Goal: Task Accomplishment & Management: Complete application form

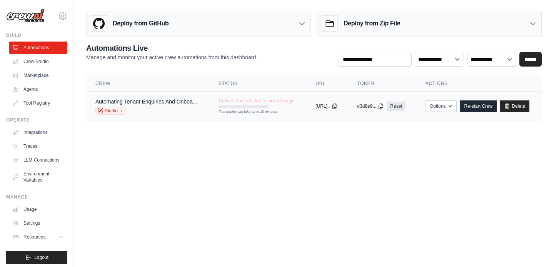
click at [146, 105] on div "Automating Tenant Enquiries And Onboa..." at bounding box center [145, 102] width 101 height 8
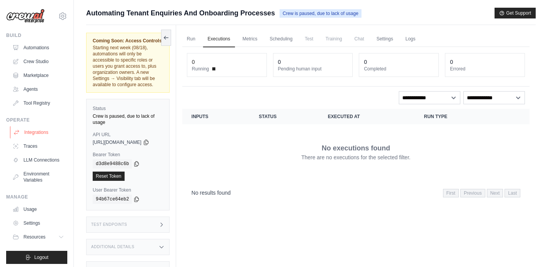
click at [26, 130] on link "Integrations" at bounding box center [39, 132] width 58 height 12
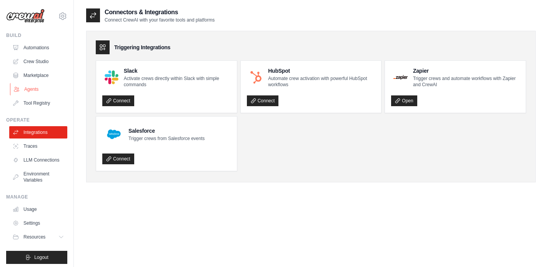
click at [37, 85] on link "Agents" at bounding box center [39, 89] width 58 height 12
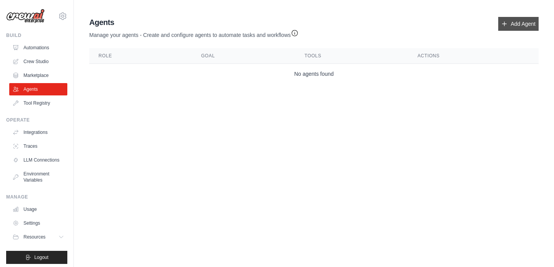
click at [522, 26] on link "Add Agent" at bounding box center [518, 24] width 40 height 14
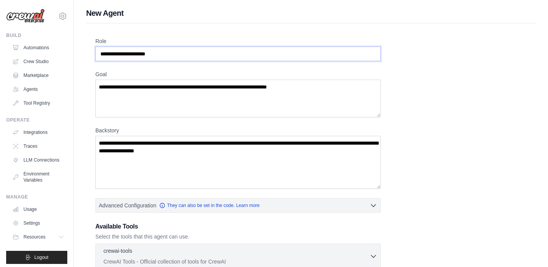
drag, startPoint x: 178, startPoint y: 54, endPoint x: 214, endPoint y: 50, distance: 36.0
click at [214, 50] on input "Role" at bounding box center [237, 54] width 285 height 15
drag, startPoint x: 196, startPoint y: 55, endPoint x: 188, endPoint y: 55, distance: 7.7
click at [188, 55] on input "Role" at bounding box center [237, 54] width 285 height 15
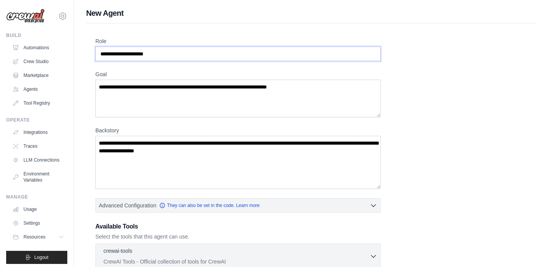
type input "**********"
drag, startPoint x: 200, startPoint y: 88, endPoint x: 233, endPoint y: 87, distance: 32.7
click at [233, 87] on textarea "Goal" at bounding box center [237, 99] width 285 height 38
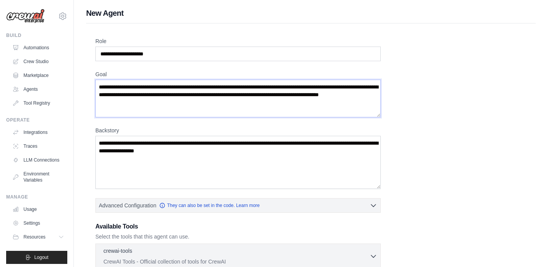
type textarea "**********"
drag, startPoint x: 246, startPoint y: 152, endPoint x: 88, endPoint y: 139, distance: 158.9
click at [88, 139] on div "**********" at bounding box center [310, 196] width 449 height 347
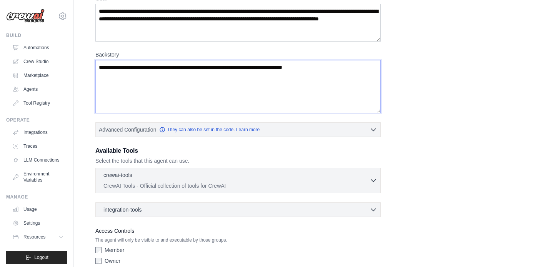
scroll to position [82, 0]
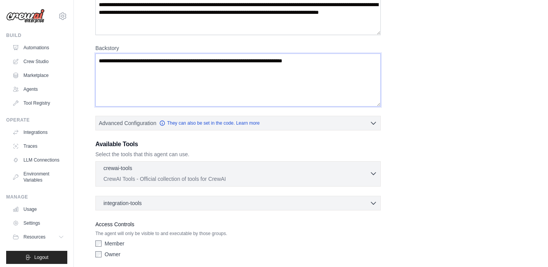
type textarea "**********"
click at [361, 176] on p "CrewAI Tools - Official collection of tools for CrewAI" at bounding box center [236, 179] width 266 height 8
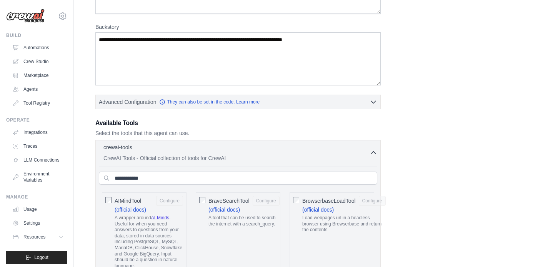
scroll to position [85, 0]
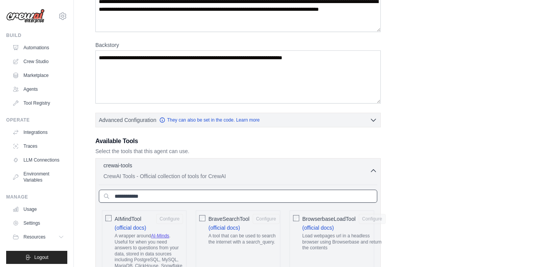
click at [173, 197] on input "text" at bounding box center [238, 196] width 278 height 13
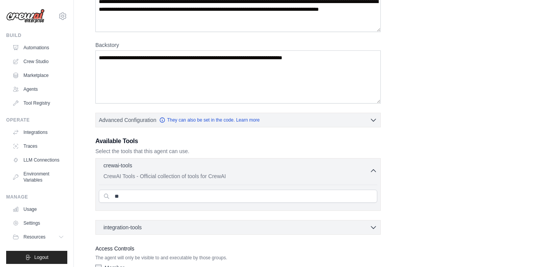
click at [452, 178] on div "**********" at bounding box center [310, 118] width 431 height 333
click at [205, 200] on input "**" at bounding box center [238, 196] width 278 height 13
type input "*"
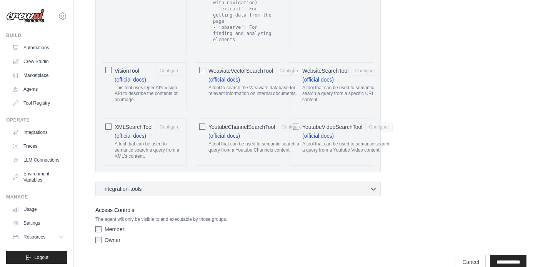
scroll to position [1623, 0]
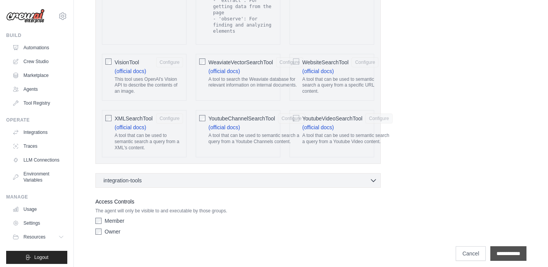
click at [505, 248] on input "**********" at bounding box center [508, 253] width 36 height 15
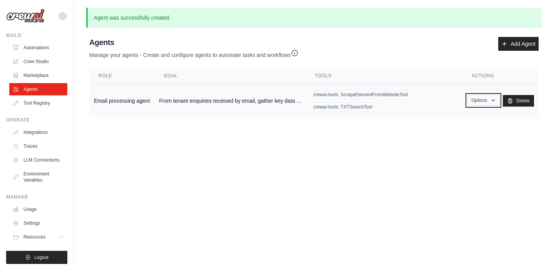
click at [488, 101] on button "Options" at bounding box center [483, 101] width 33 height 12
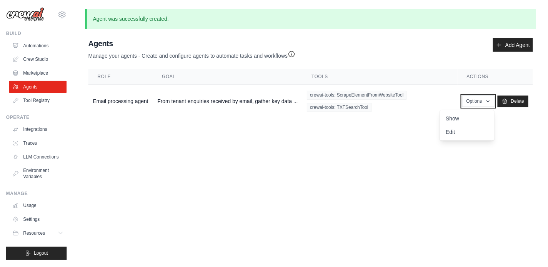
scroll to position [9, 0]
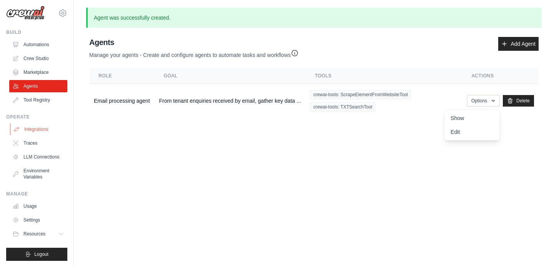
click at [32, 123] on link "Integrations" at bounding box center [39, 129] width 58 height 12
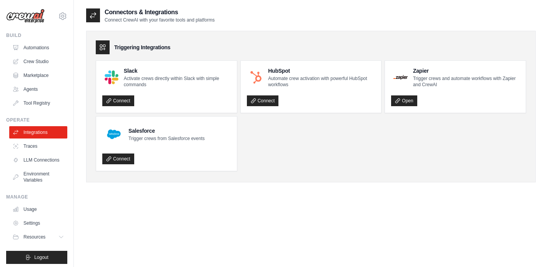
scroll to position [9, 0]
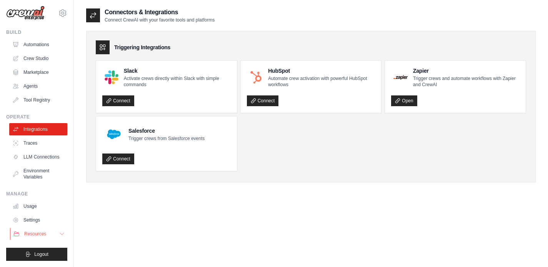
click at [52, 231] on button "Resources" at bounding box center [39, 234] width 58 height 12
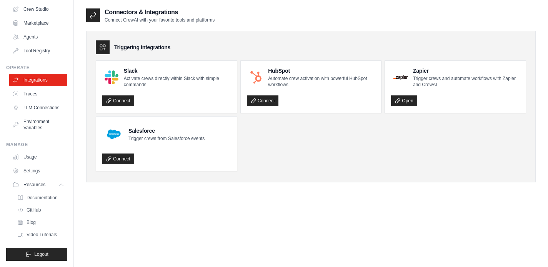
scroll to position [58, 0]
click at [45, 198] on span "Documentation" at bounding box center [42, 198] width 31 height 6
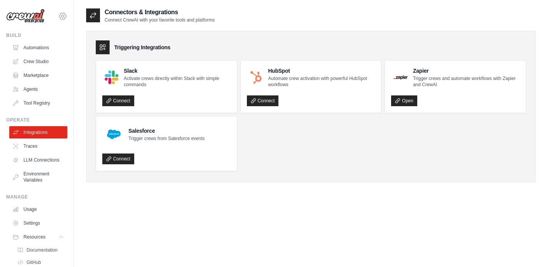
click at [58, 15] on icon at bounding box center [62, 16] width 9 height 9
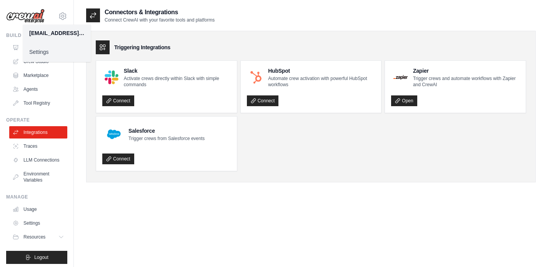
click at [35, 17] on img at bounding box center [25, 16] width 38 height 15
click at [37, 15] on img at bounding box center [25, 16] width 38 height 15
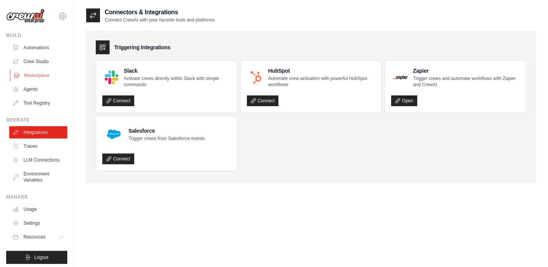
click at [34, 74] on link "Marketplace" at bounding box center [39, 75] width 58 height 12
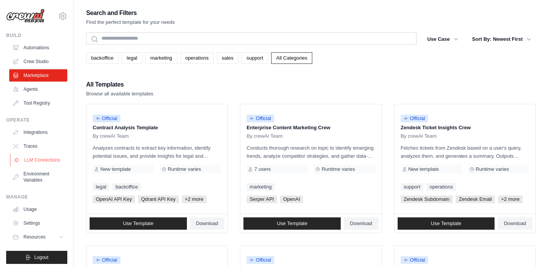
click at [35, 163] on link "LLM Connections" at bounding box center [39, 160] width 58 height 12
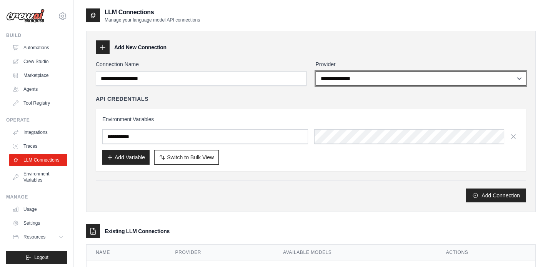
click at [347, 76] on select "**********" at bounding box center [421, 78] width 211 height 15
select select "******"
click at [316, 71] on select "**********" at bounding box center [421, 78] width 211 height 15
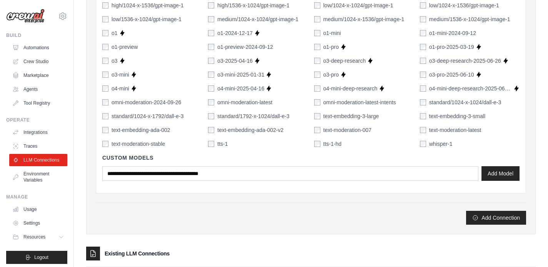
scroll to position [518, 0]
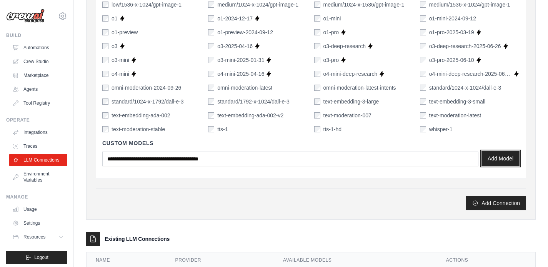
click at [498, 157] on button "Add Model" at bounding box center [500, 158] width 38 height 15
click at [490, 207] on button "Add Connection" at bounding box center [496, 203] width 60 height 14
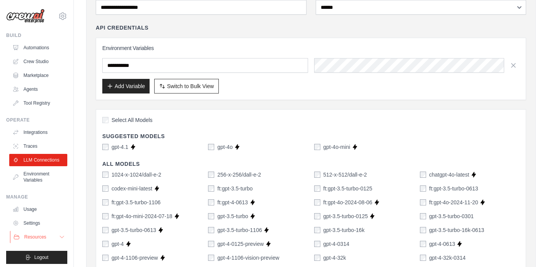
click at [47, 240] on button "Resources" at bounding box center [39, 237] width 58 height 12
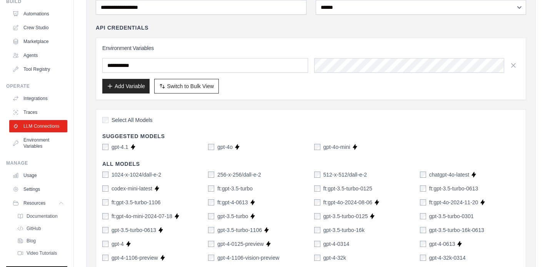
scroll to position [58, 0]
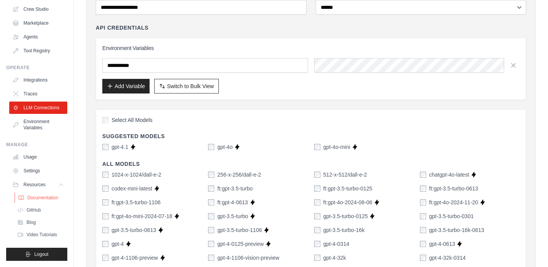
click at [48, 196] on span "Documentation" at bounding box center [42, 198] width 31 height 6
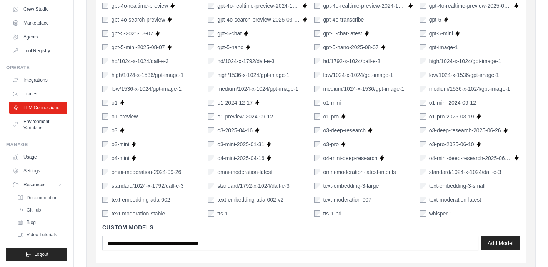
scroll to position [445, 0]
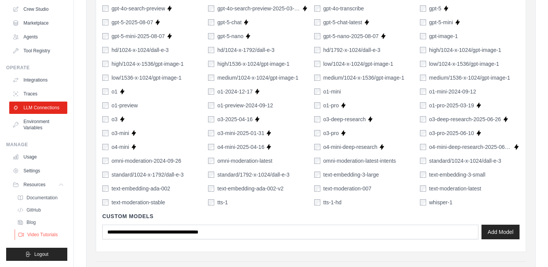
click at [33, 235] on span "Video Tutorials" at bounding box center [42, 234] width 30 height 6
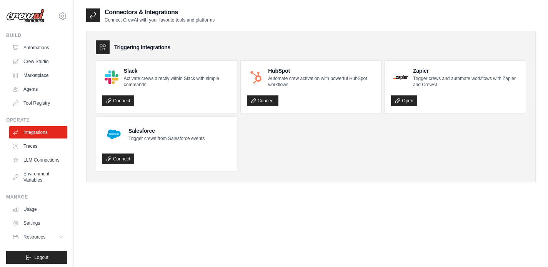
click at [100, 10] on div at bounding box center [93, 15] width 14 height 14
click at [91, 19] on div at bounding box center [93, 15] width 14 height 14
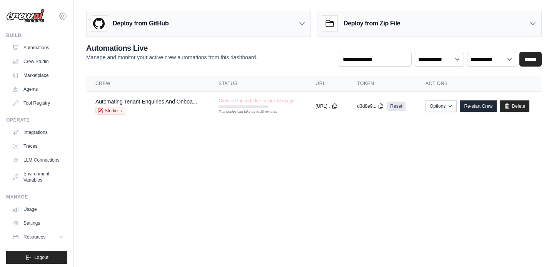
click at [59, 15] on icon at bounding box center [62, 16] width 7 height 7
click at [35, 50] on link "Settings" at bounding box center [57, 52] width 68 height 14
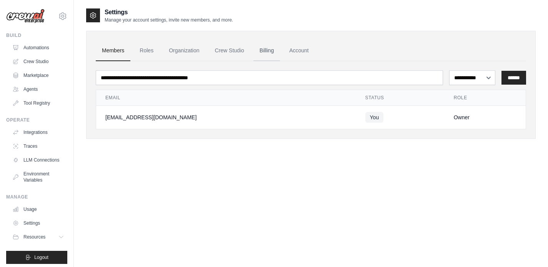
click at [260, 50] on link "Billing" at bounding box center [266, 50] width 27 height 21
